Goal: Task Accomplishment & Management: Manage account settings

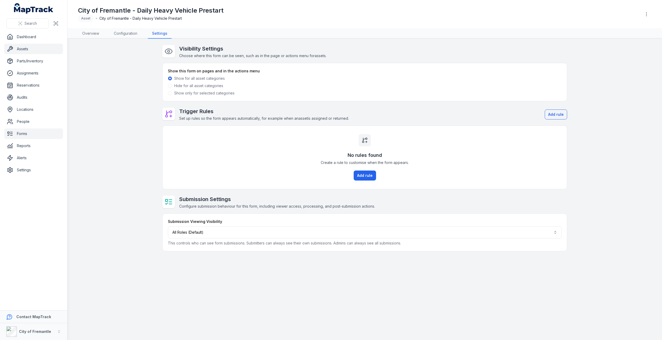
click at [27, 52] on link "Assets" at bounding box center [33, 49] width 59 height 11
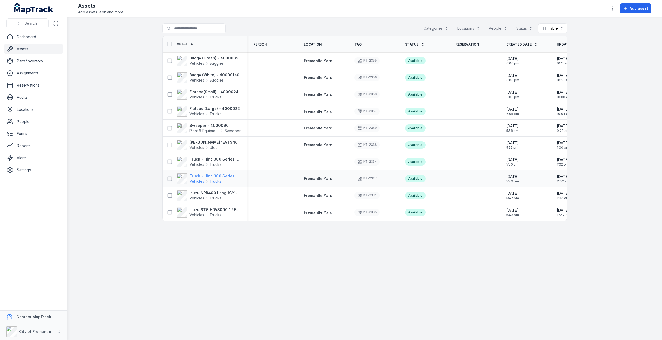
click at [202, 179] on span "Vehicles" at bounding box center [196, 181] width 15 height 5
click at [201, 180] on span "Vehicles" at bounding box center [196, 181] width 15 height 5
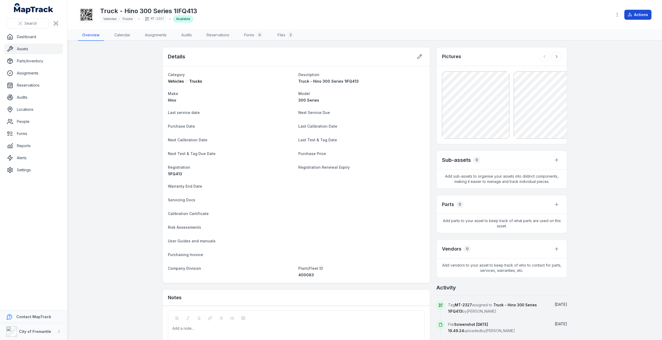
click at [642, 14] on button "Actions" at bounding box center [637, 15] width 27 height 10
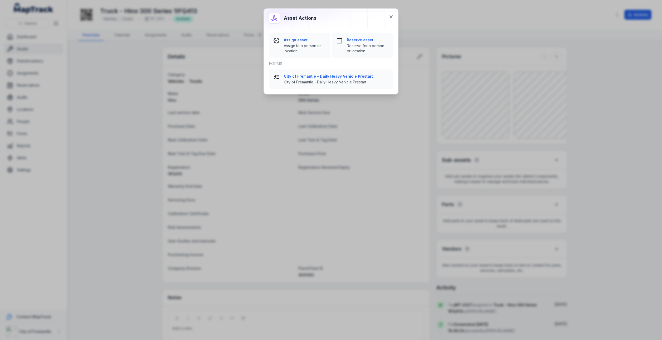
click at [118, 102] on div "Asset actions Assign asset Assign to a person or location Reserve asset Reserve…" at bounding box center [331, 170] width 662 height 340
click at [391, 16] on icon at bounding box center [390, 16] width 5 height 5
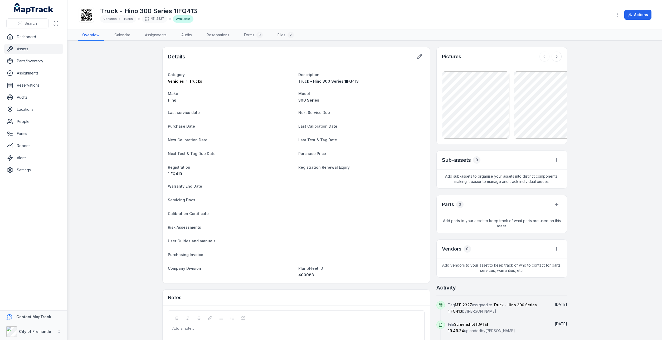
click at [24, 51] on link "Assets" at bounding box center [33, 49] width 59 height 11
click at [24, 49] on link "Assets" at bounding box center [33, 49] width 59 height 11
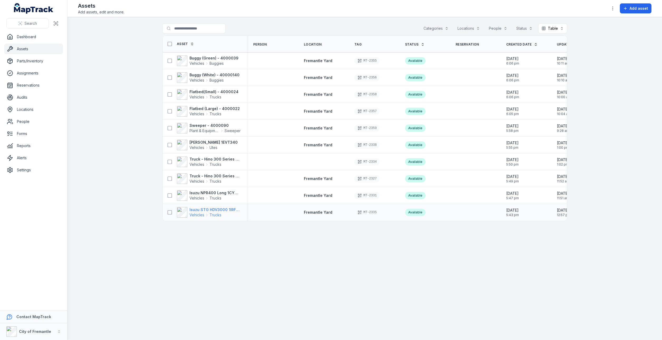
click at [204, 211] on strong "Isuzu STG HDV3000 1IRF354" at bounding box center [214, 209] width 51 height 5
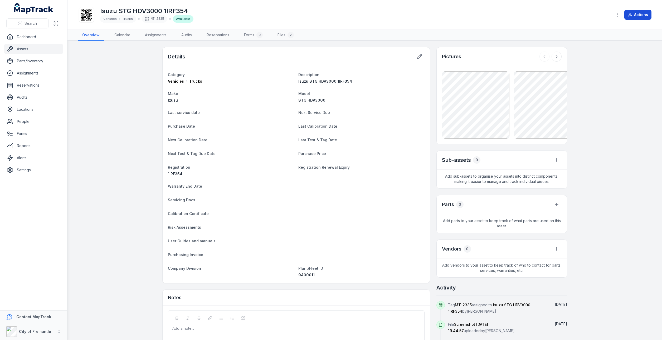
click at [635, 14] on button "Actions" at bounding box center [637, 15] width 27 height 10
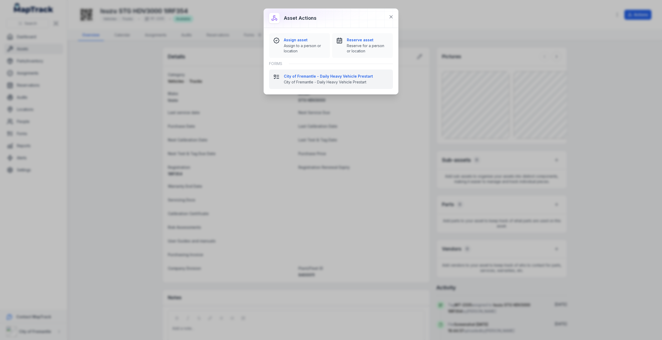
click at [322, 81] on span "City of Fremantle - Daily Heavy Vehicle Prestart" at bounding box center [336, 82] width 105 height 5
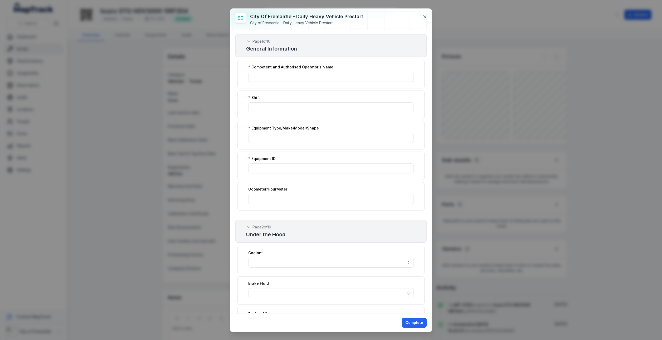
click at [141, 135] on div "City of Fremantle - Daily Heavy Vehicle Prestart City of Fremantle - Daily Heav…" at bounding box center [331, 170] width 662 height 340
click at [425, 17] on icon at bounding box center [424, 16] width 5 height 5
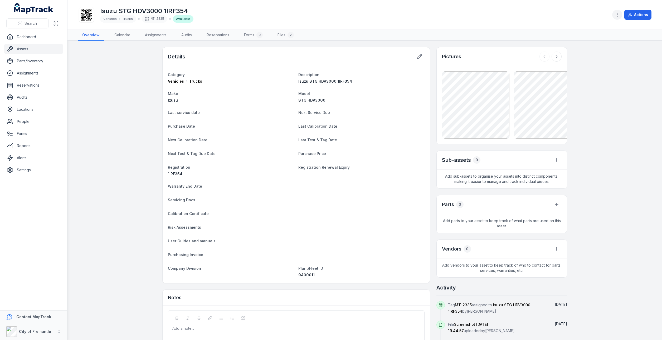
click at [621, 16] on button "button" at bounding box center [617, 15] width 10 height 10
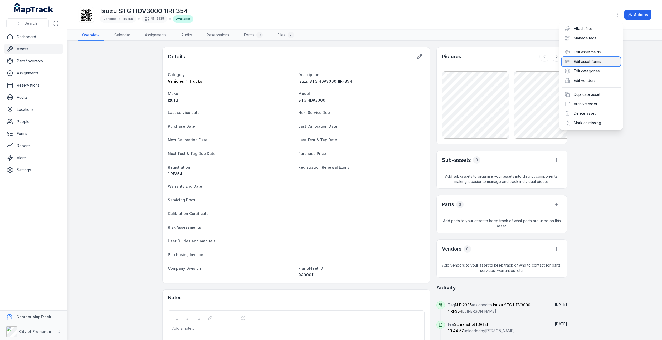
click at [586, 63] on div "Edit asset forms" at bounding box center [591, 61] width 59 height 9
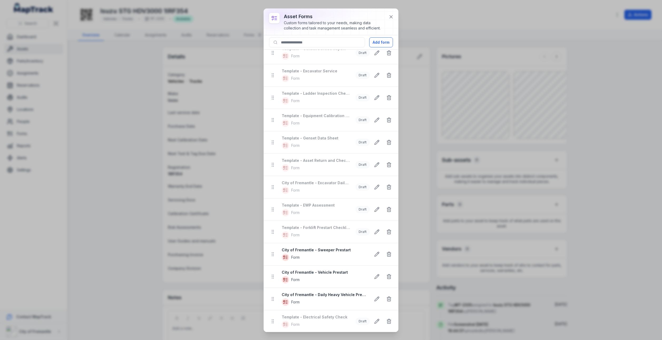
scroll to position [79, 0]
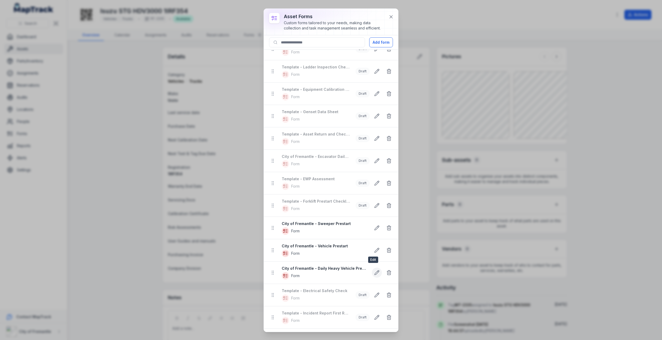
click at [372, 271] on button at bounding box center [377, 273] width 10 height 10
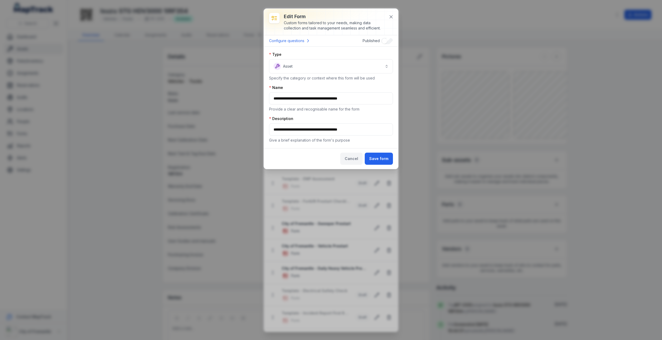
click at [356, 160] on button "Cancel" at bounding box center [351, 159] width 22 height 12
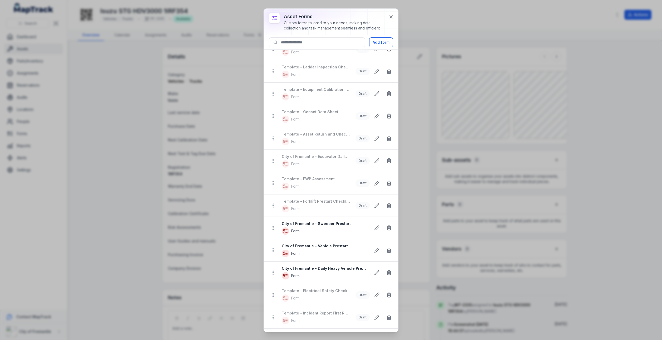
click at [308, 267] on strong "City of Fremantle - Daily Heavy Vehicle Prestart" at bounding box center [324, 268] width 85 height 5
drag, startPoint x: 308, startPoint y: 267, endPoint x: 286, endPoint y: 274, distance: 23.3
click at [286, 274] on icon at bounding box center [285, 275] width 7 height 7
click at [273, 271] on icon at bounding box center [272, 272] width 5 height 5
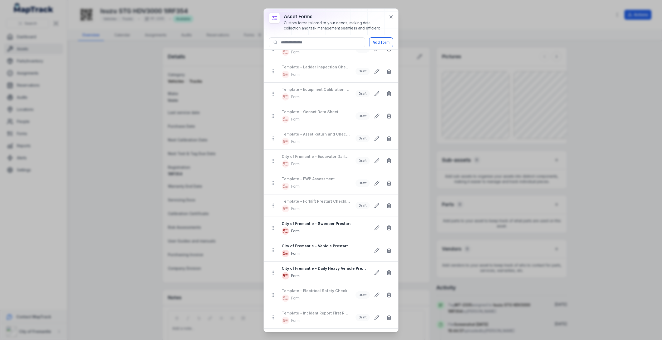
click at [287, 276] on icon at bounding box center [287, 276] width 2 height 0
drag, startPoint x: 287, startPoint y: 273, endPoint x: 336, endPoint y: 241, distance: 57.9
click at [336, 244] on strong "City of Fremantle - Vehicle Prestart" at bounding box center [324, 246] width 85 height 5
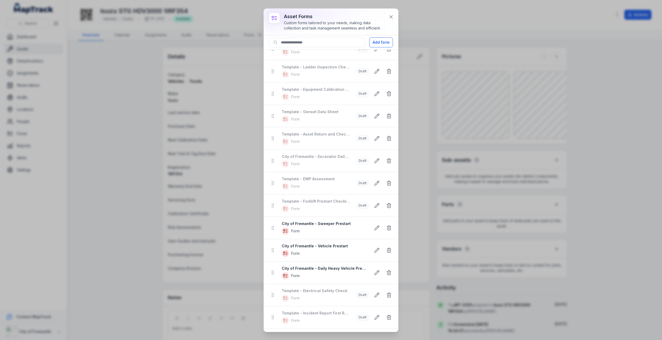
drag, startPoint x: 336, startPoint y: 241, endPoint x: 316, endPoint y: 248, distance: 20.7
click at [316, 250] on span "Form" at bounding box center [324, 253] width 85 height 7
click at [374, 250] on icon at bounding box center [376, 250] width 5 height 5
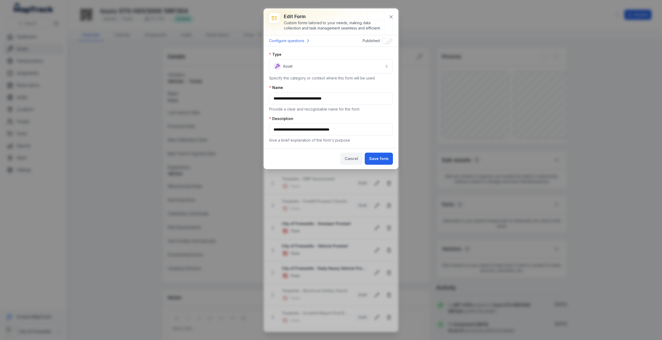
click at [352, 160] on button "Cancel" at bounding box center [351, 159] width 22 height 12
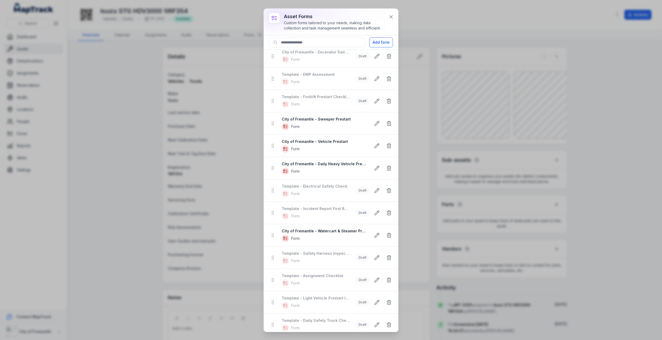
scroll to position [0, 0]
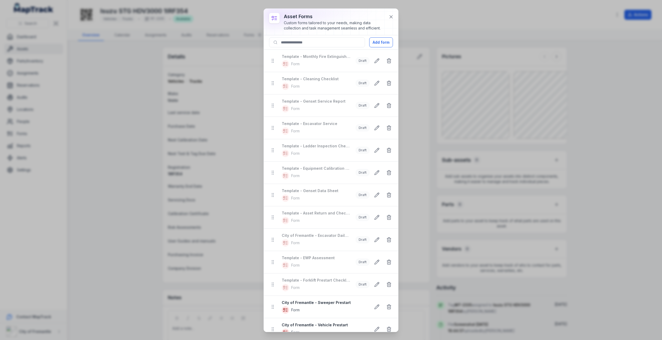
click at [638, 114] on div "asset forms Custom forms tailored to your needs, making data collection and tas…" at bounding box center [331, 170] width 662 height 340
click at [85, 147] on div "asset forms Custom forms tailored to your needs, making data collection and tas…" at bounding box center [331, 170] width 662 height 340
click at [391, 17] on icon at bounding box center [390, 16] width 5 height 5
